Goal: Register for event/course

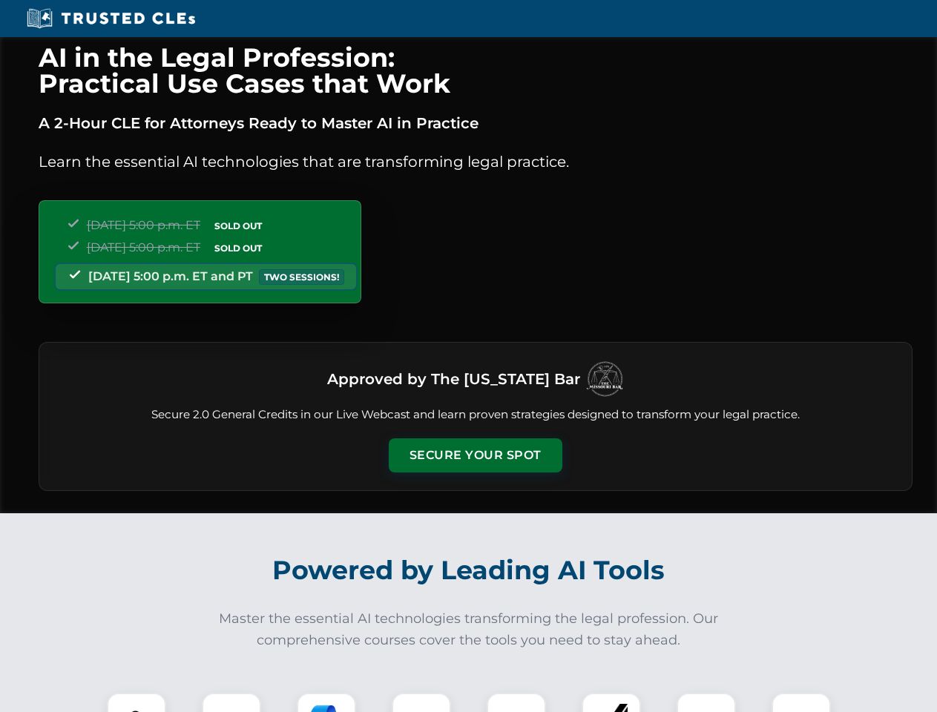
click at [475, 456] on button "Secure Your Spot" at bounding box center [476, 456] width 174 height 34
click at [137, 703] on img at bounding box center [136, 722] width 43 height 43
click at [232, 703] on div at bounding box center [231, 722] width 59 height 59
